Goal: Information Seeking & Learning: Check status

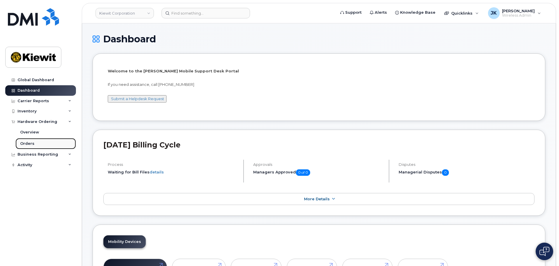
click at [30, 143] on div "Orders" at bounding box center [27, 143] width 14 height 5
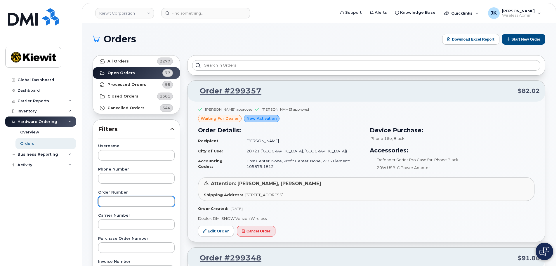
click at [134, 203] on input "text" at bounding box center [136, 201] width 77 height 11
type input "299290"
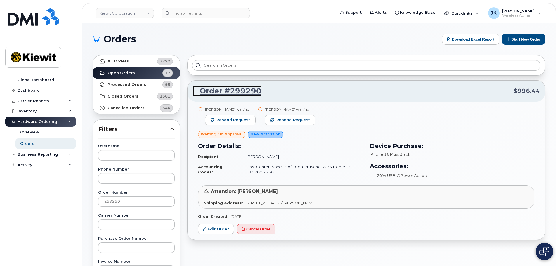
click at [240, 90] on link "Order #299290" at bounding box center [227, 91] width 69 height 11
